Goal: Task Accomplishment & Management: Manage account settings

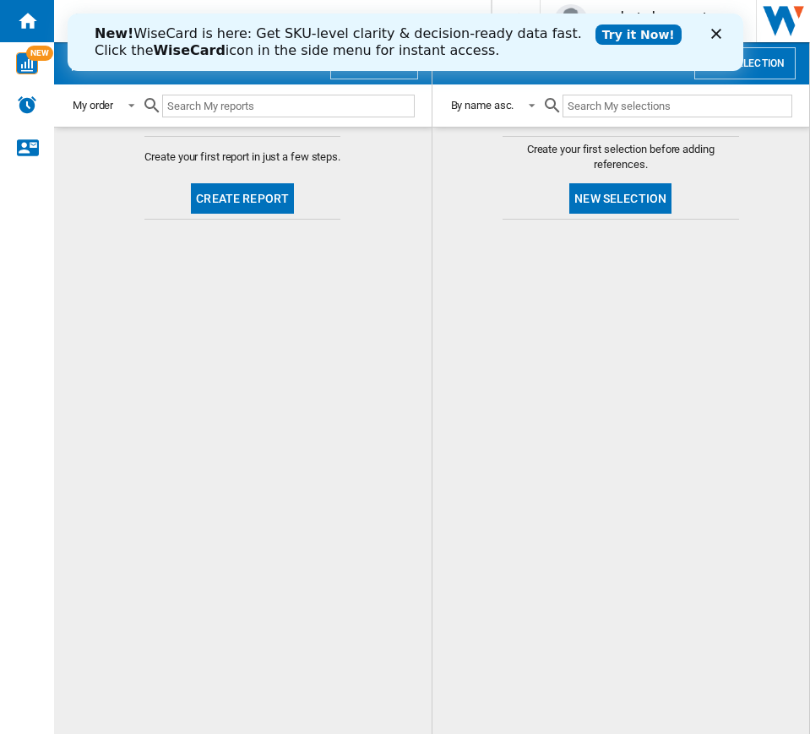
click at [714, 25] on div "New! WiseCard is here: Get SKU-level clarity & decision-ready data fast. Click …" at bounding box center [405, 42] width 676 height 44
click at [716, 35] on polygon "Close" at bounding box center [716, 34] width 10 height 10
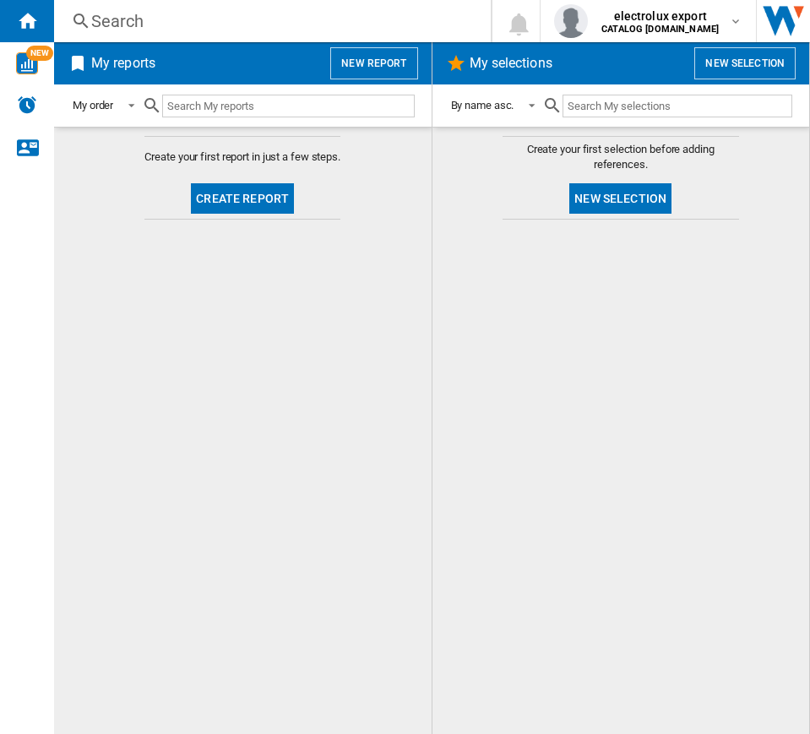
click at [375, 69] on button "New report" at bounding box center [373, 63] width 87 height 32
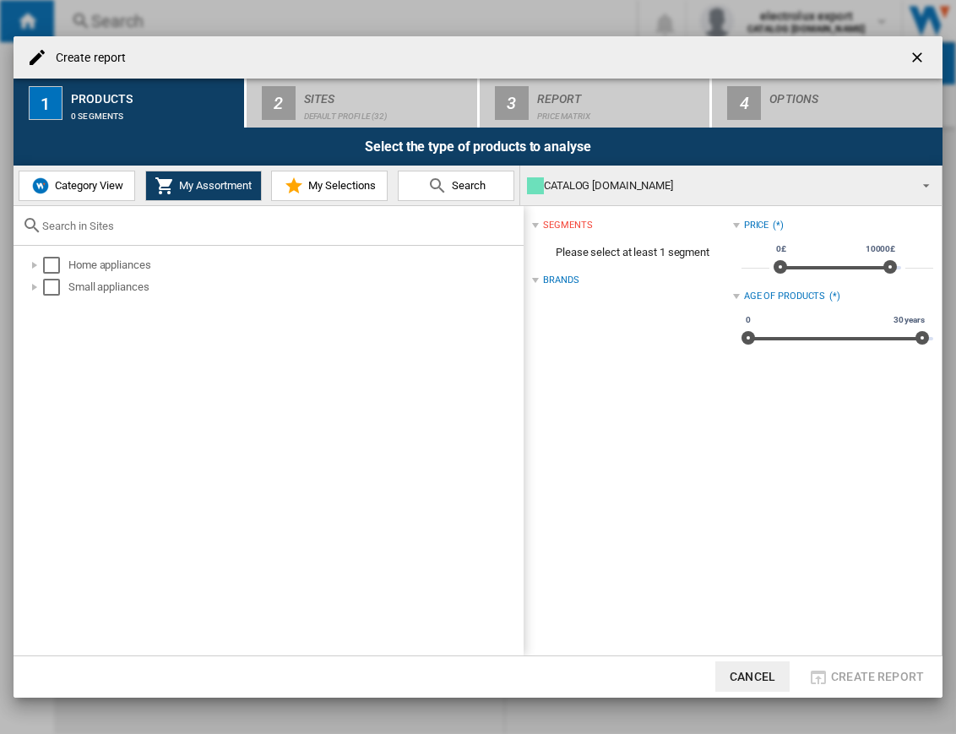
click at [809, 33] on div "Create report 1 Products 0 segments 2 Sites Default profile (32) 3 Report Price…" at bounding box center [478, 367] width 956 height 734
click at [809, 42] on button "button" at bounding box center [919, 58] width 34 height 34
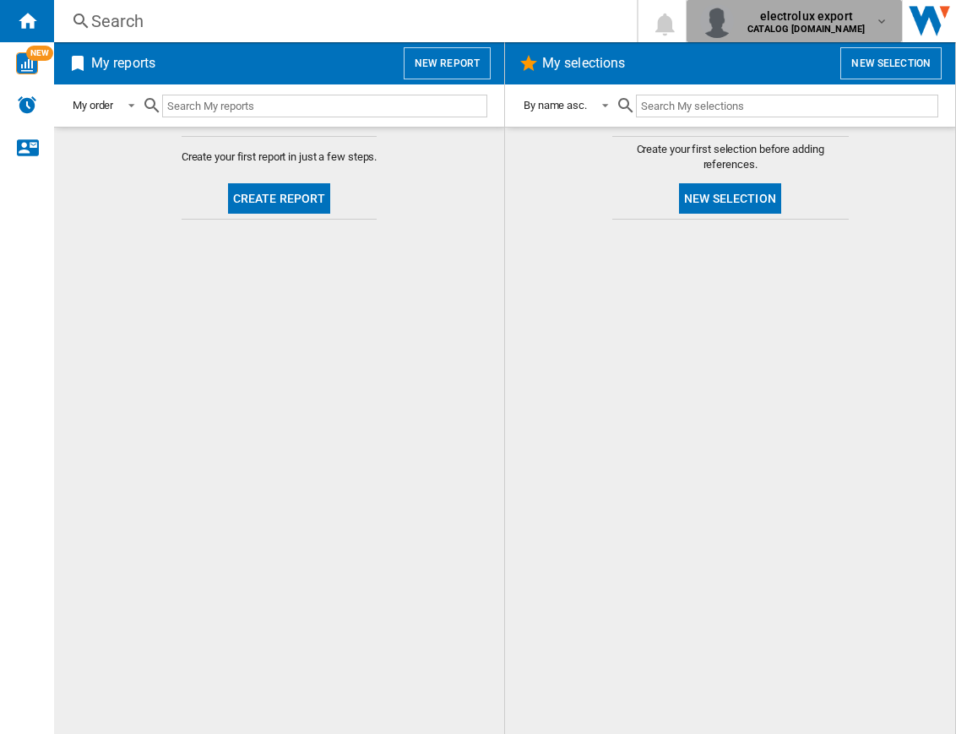
click at [789, 5] on div "electrolux export CATALOG [DOMAIN_NAME]" at bounding box center [794, 21] width 188 height 34
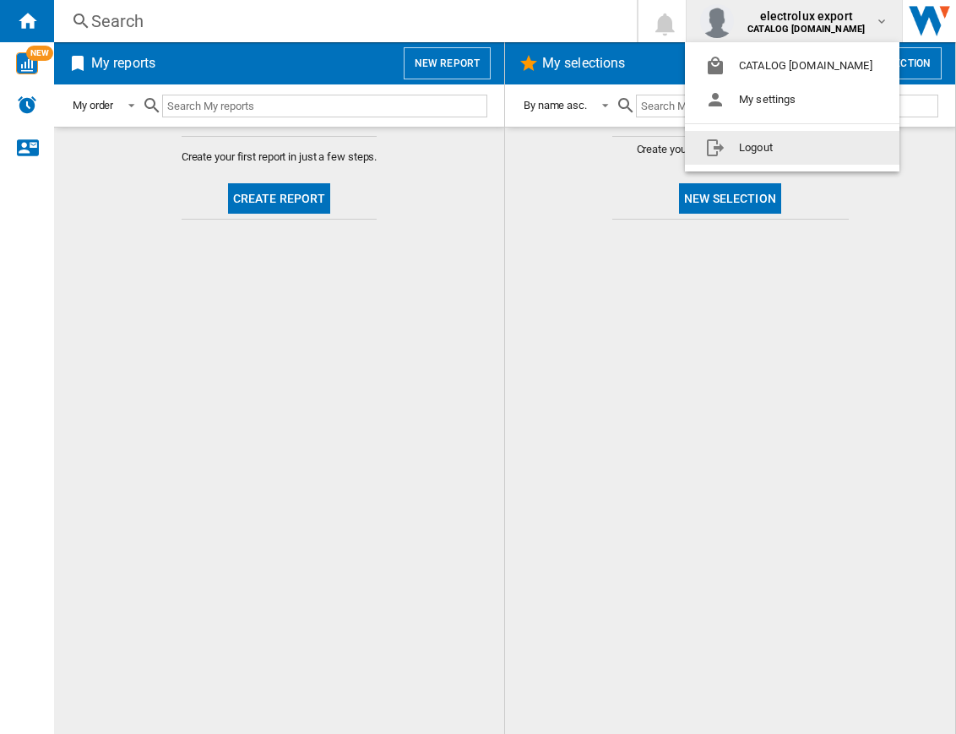
click at [809, 155] on button "Logout" at bounding box center [792, 148] width 215 height 34
